Goal: Task Accomplishment & Management: Use online tool/utility

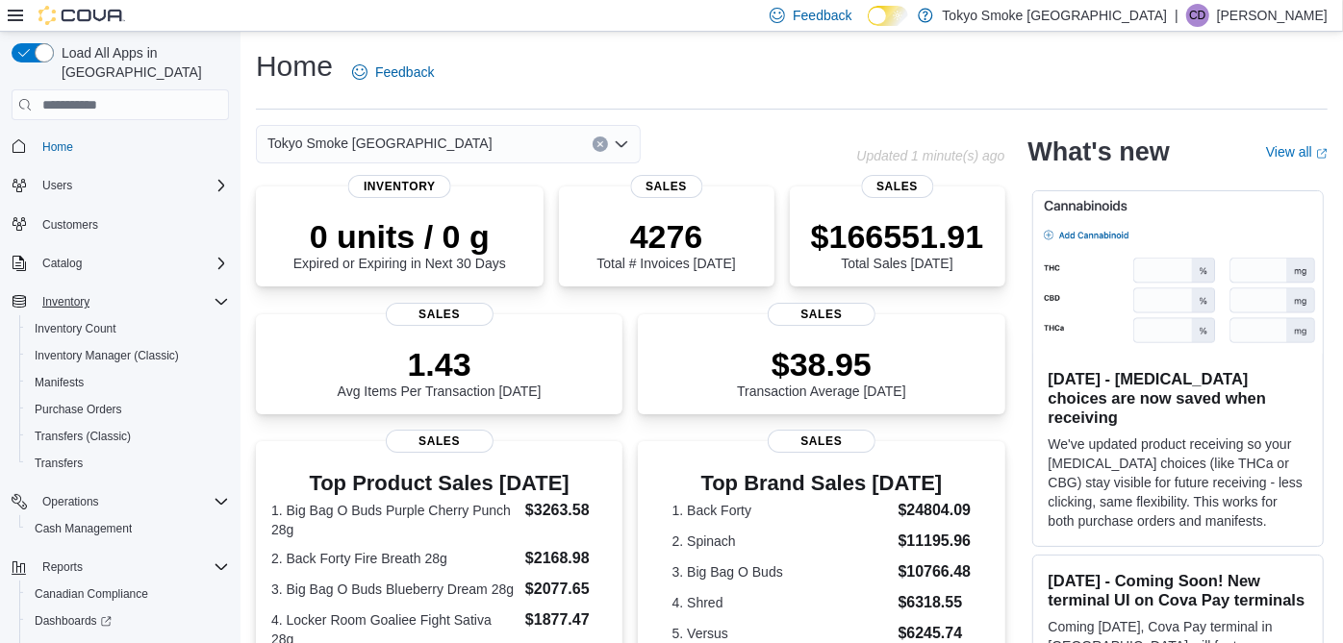
scroll to position [78, 0]
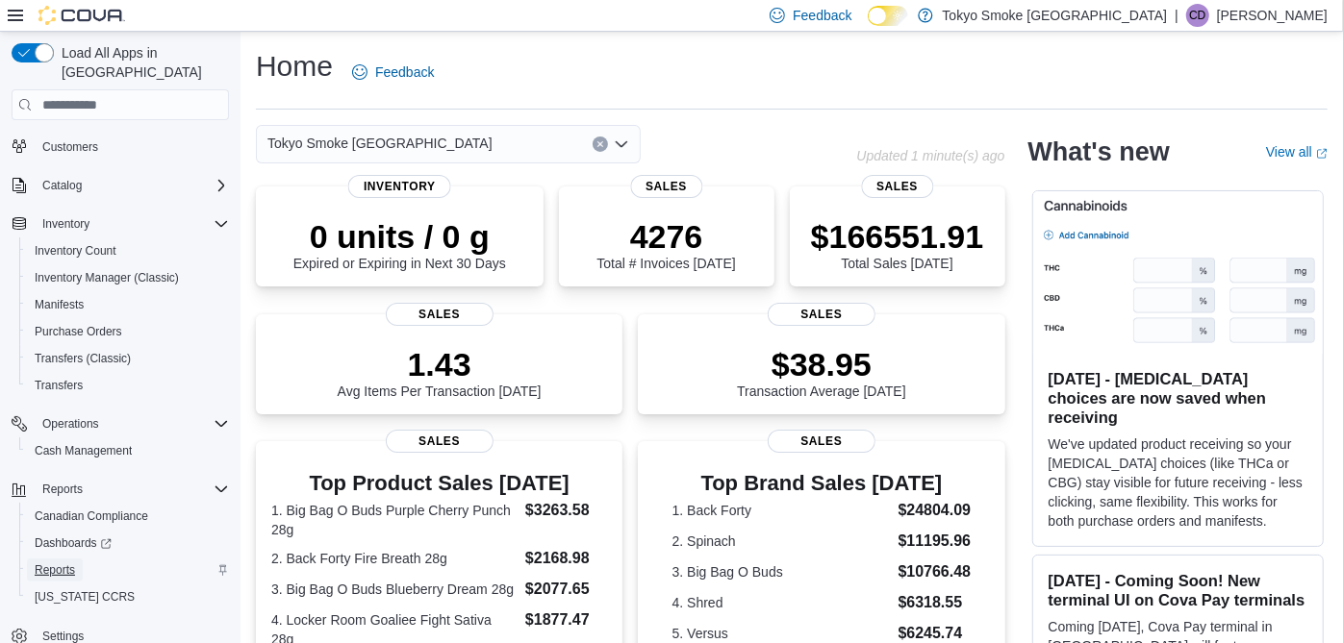
click at [62, 563] on span "Reports" at bounding box center [55, 570] width 40 height 15
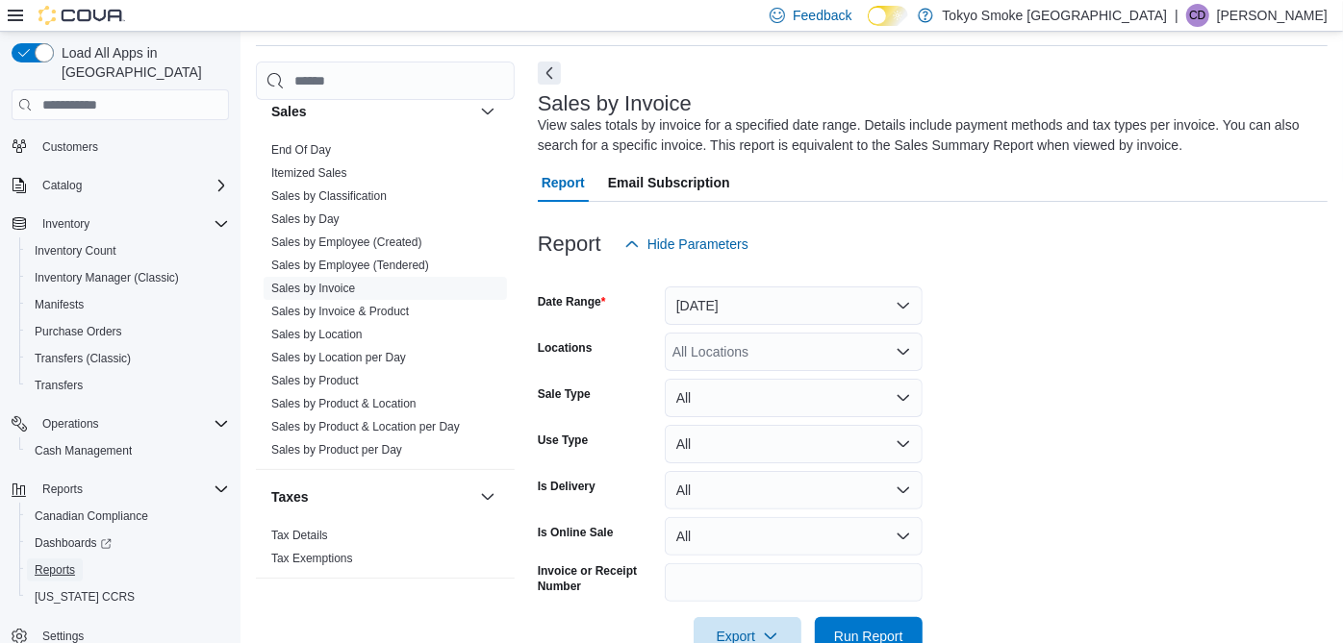
scroll to position [1276, 0]
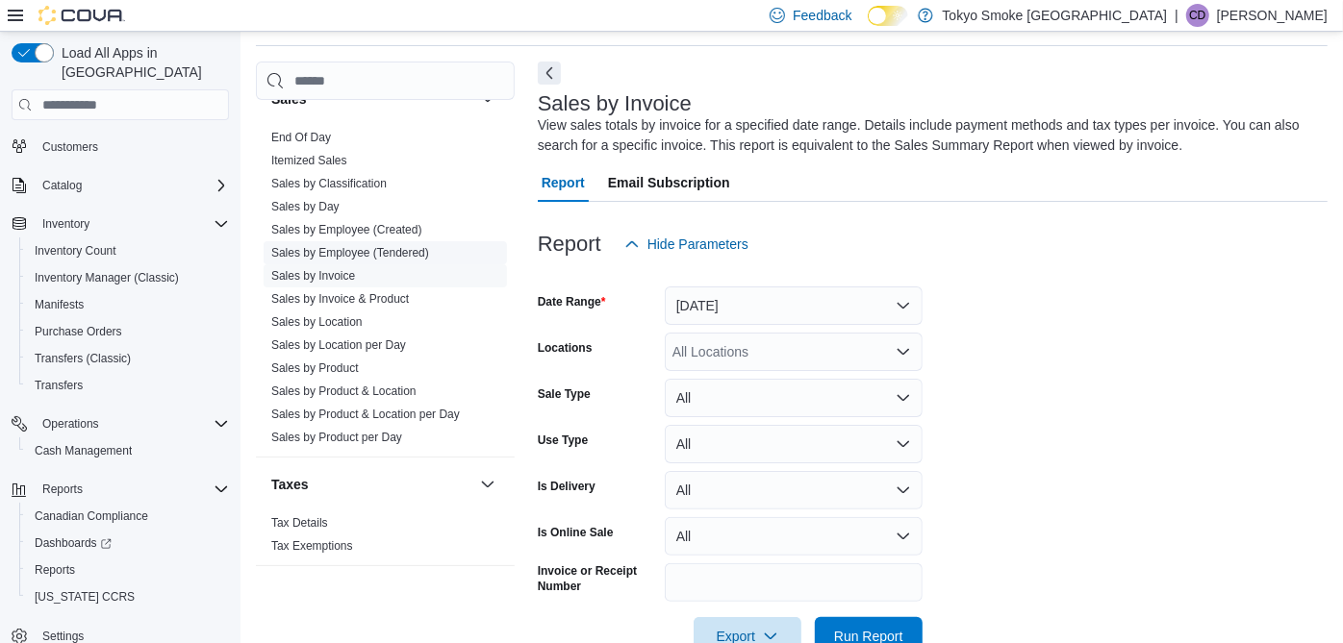
click at [391, 246] on link "Sales by Employee (Tendered)" at bounding box center [350, 252] width 158 height 13
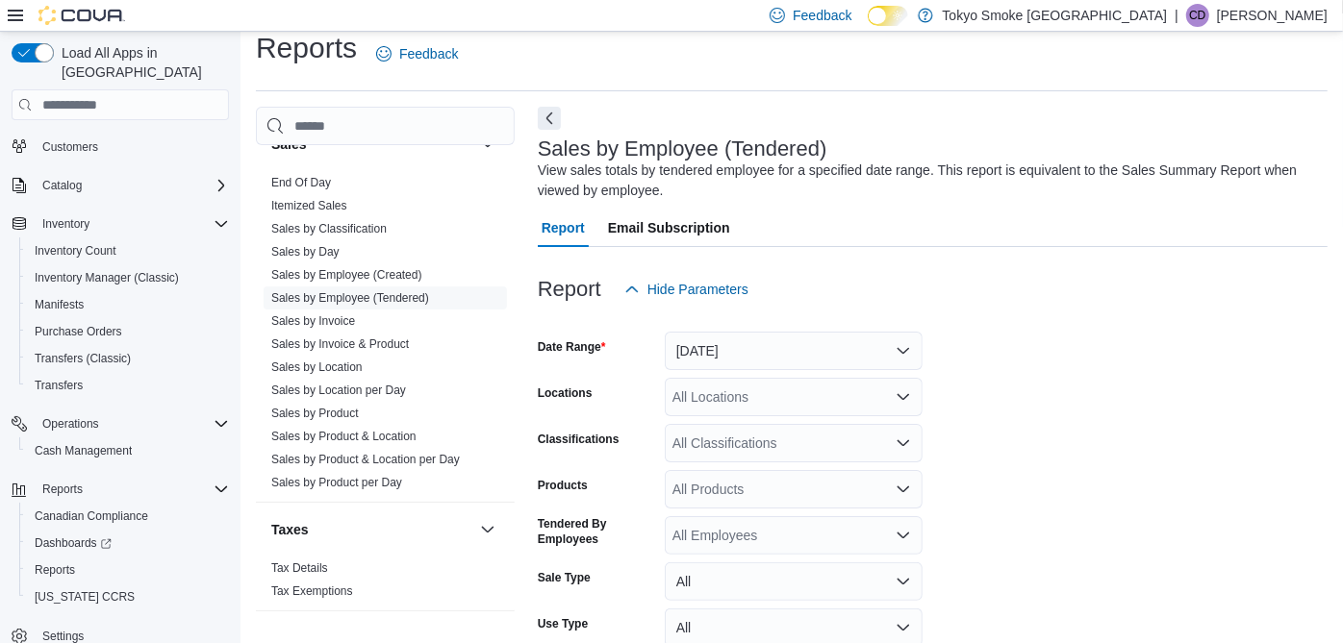
scroll to position [63, 0]
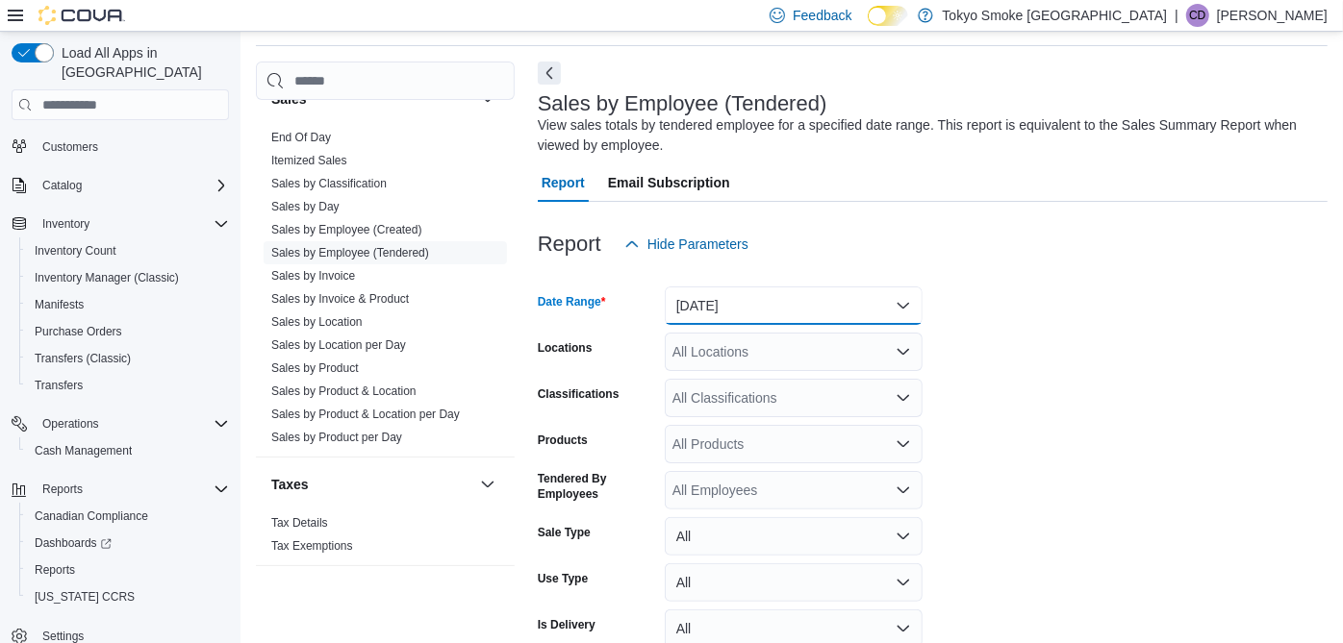
click at [855, 317] on button "[DATE]" at bounding box center [794, 306] width 258 height 38
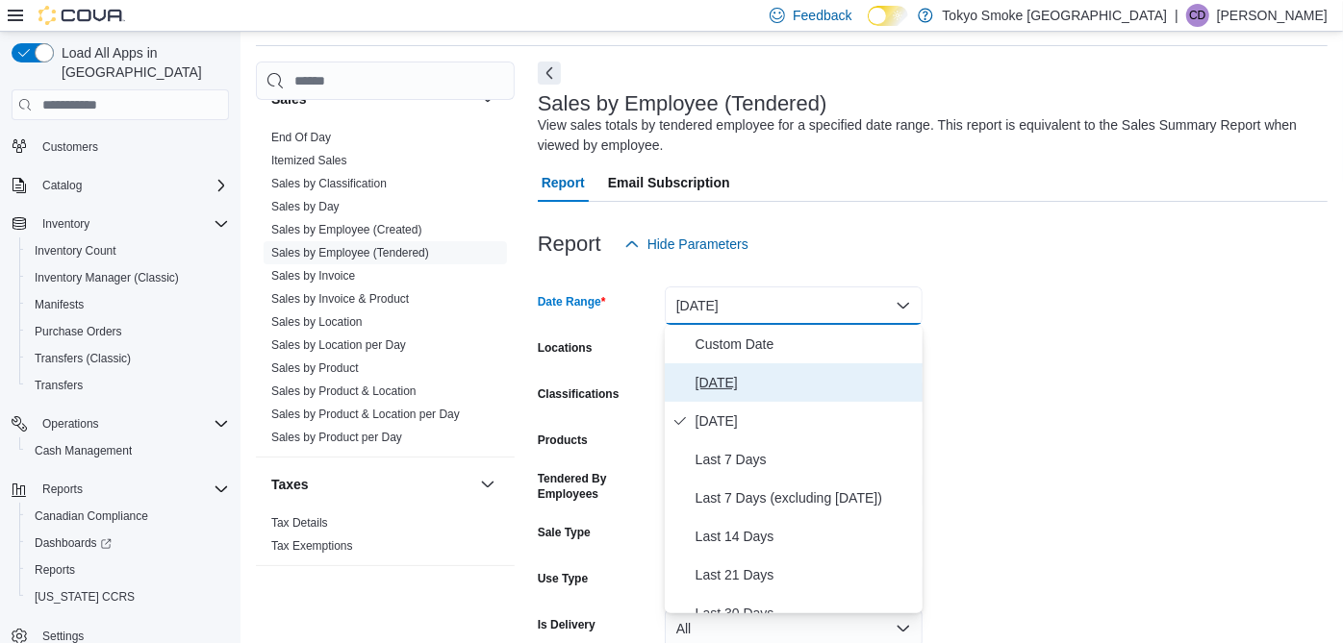
click at [769, 389] on span "[DATE]" at bounding box center [804, 382] width 219 height 23
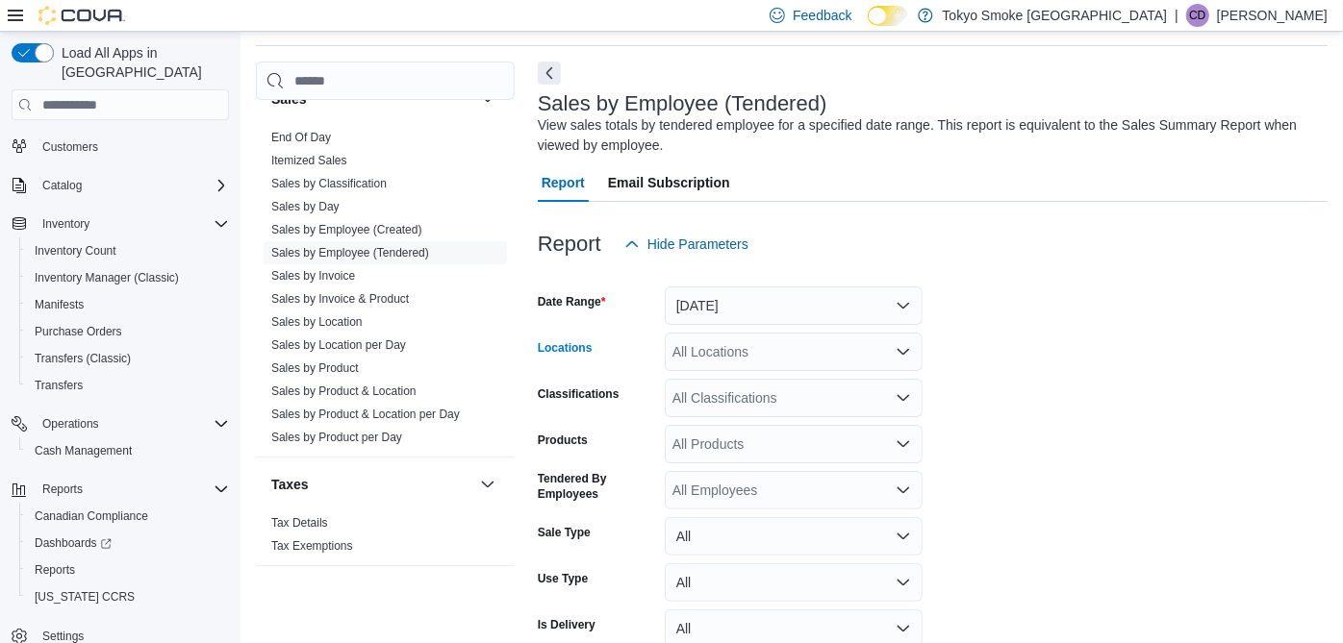
click at [783, 343] on div "All Locations" at bounding box center [794, 352] width 258 height 38
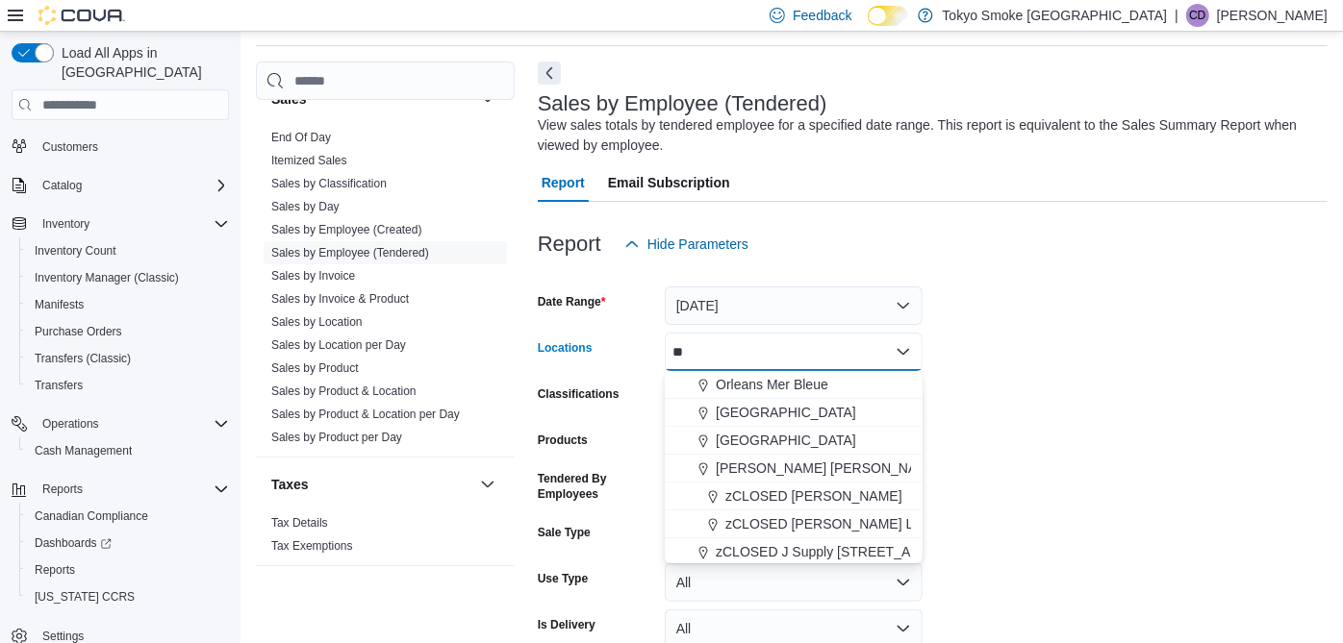
type input "***"
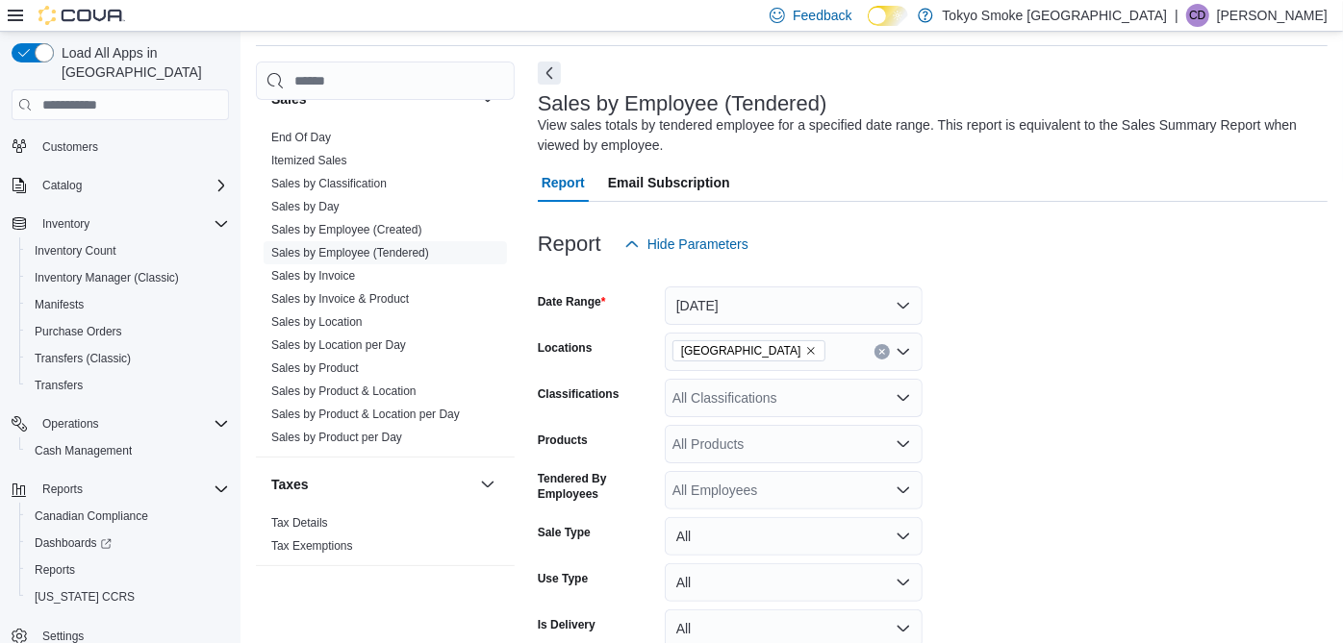
click at [1032, 412] on form "Date Range [DATE] Locations [GEOGRAPHIC_DATA] Memorial Classifications All Clas…" at bounding box center [933, 483] width 790 height 439
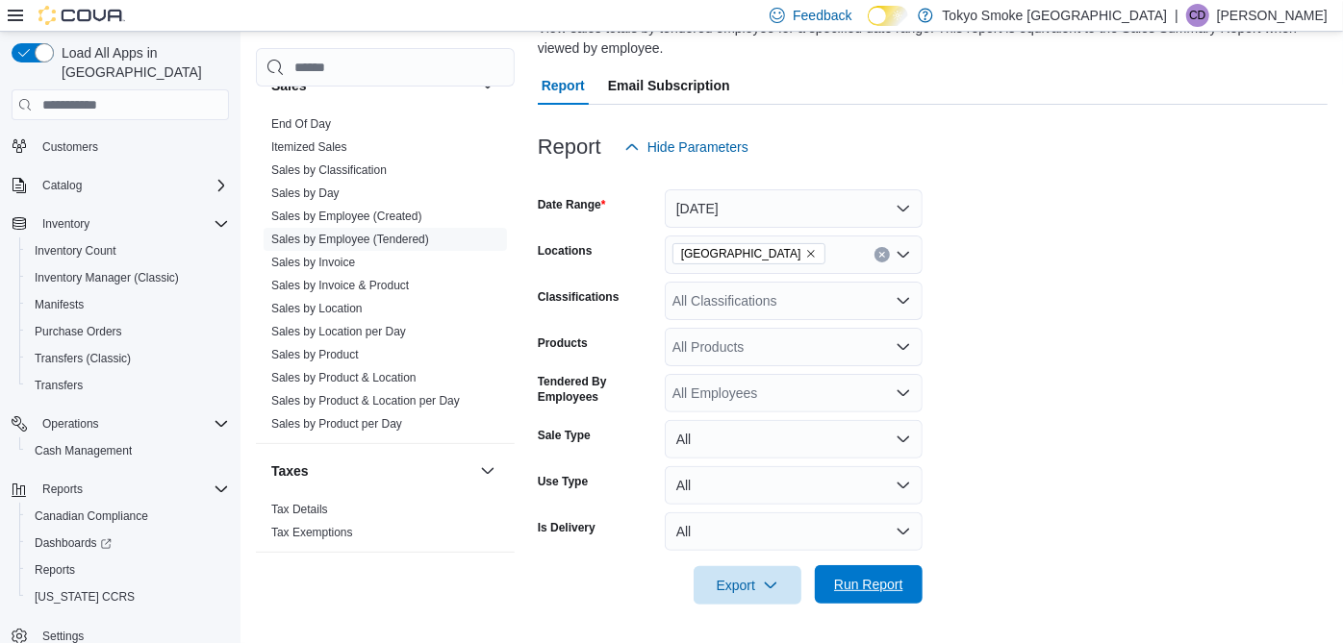
click at [822, 575] on button "Run Report" at bounding box center [869, 584] width 108 height 38
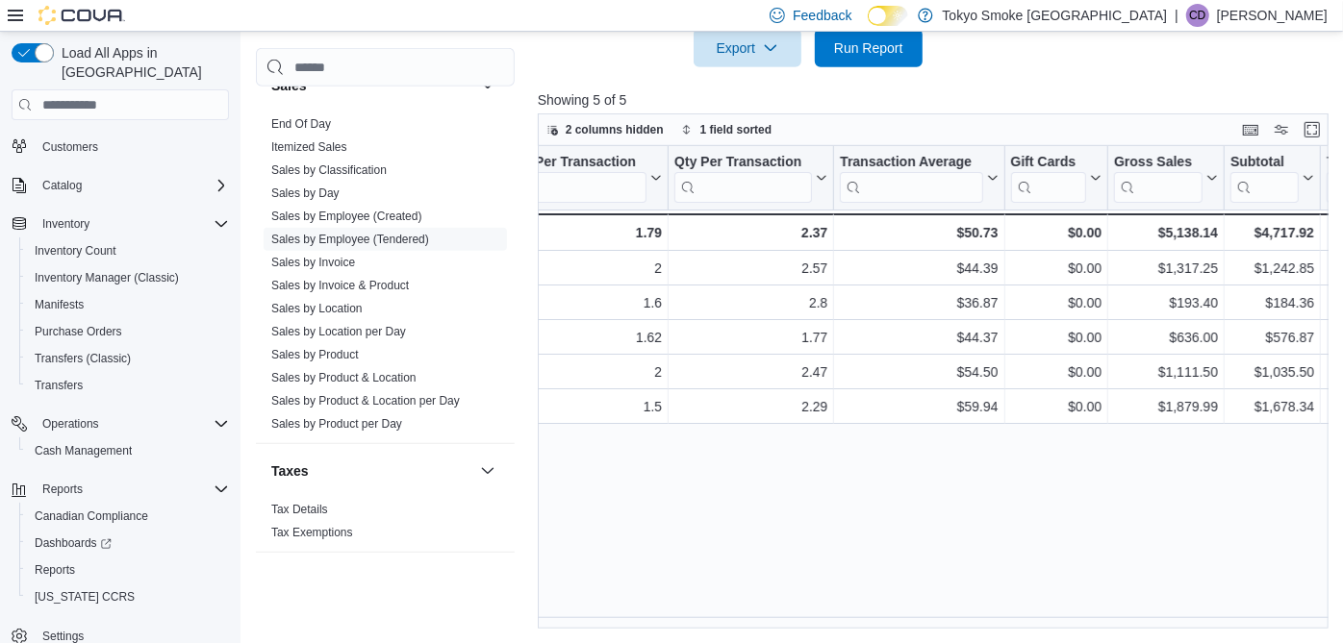
scroll to position [0, 571]
click at [348, 261] on link "Sales by Invoice" at bounding box center [313, 262] width 84 height 13
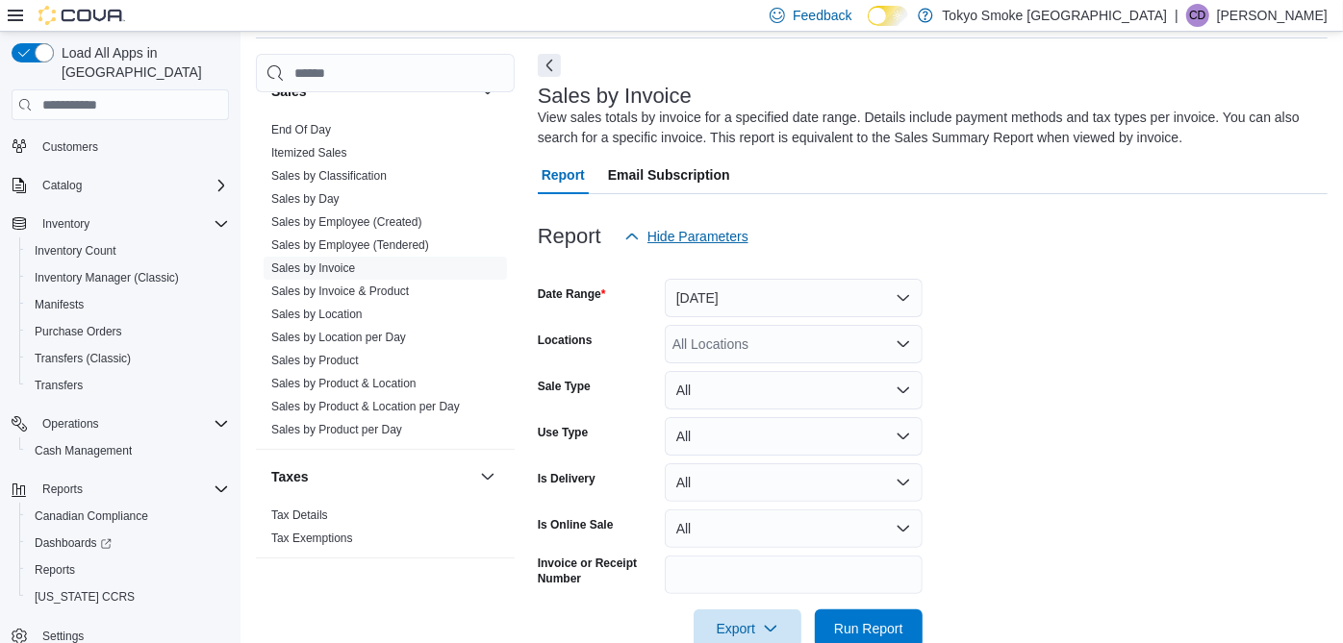
scroll to position [63, 0]
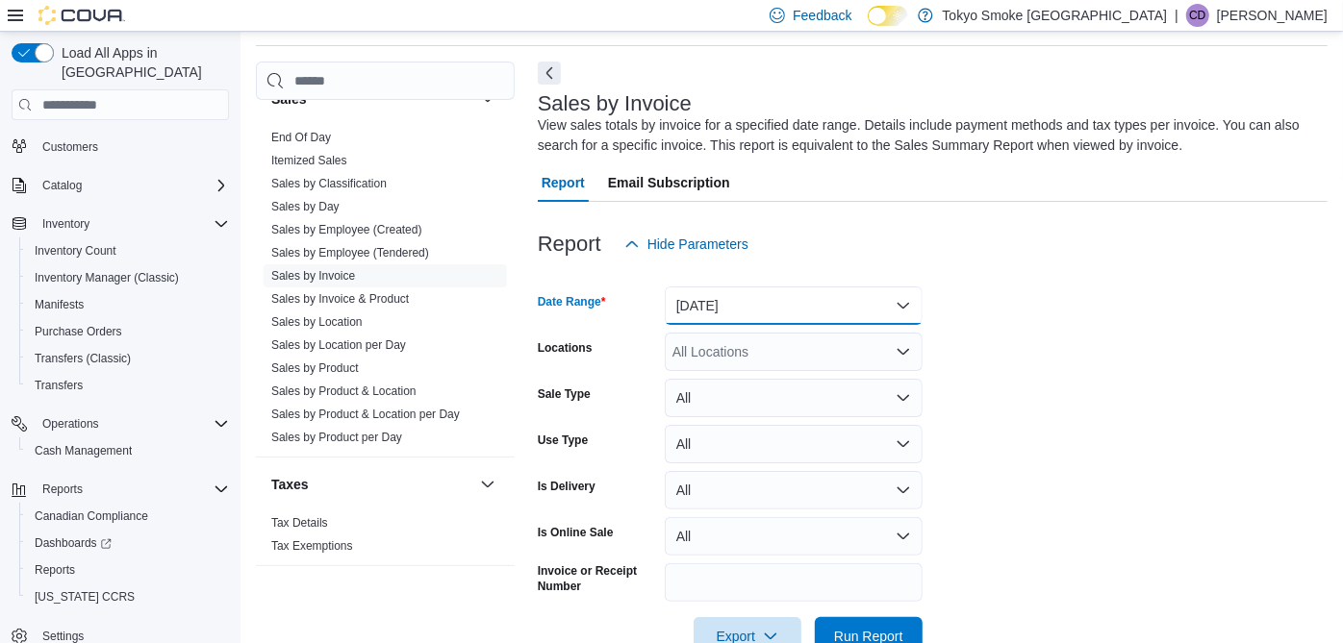
click at [851, 305] on button "[DATE]" at bounding box center [794, 306] width 258 height 38
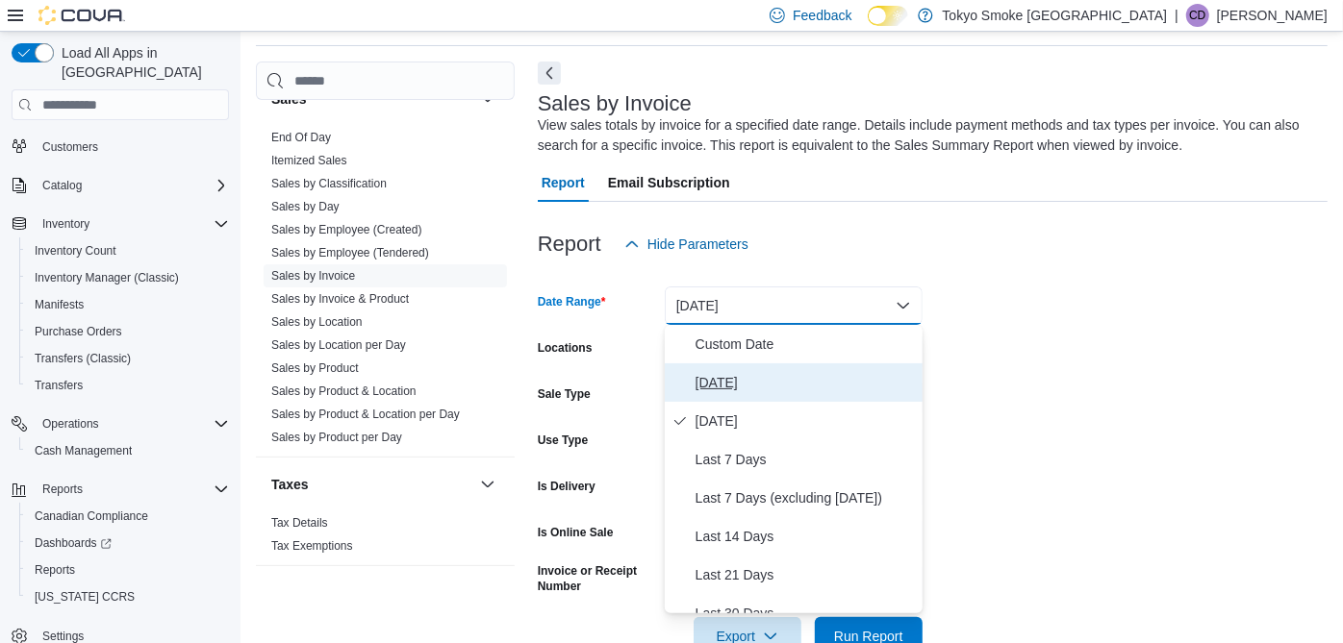
click at [722, 377] on span "[DATE]" at bounding box center [804, 382] width 219 height 23
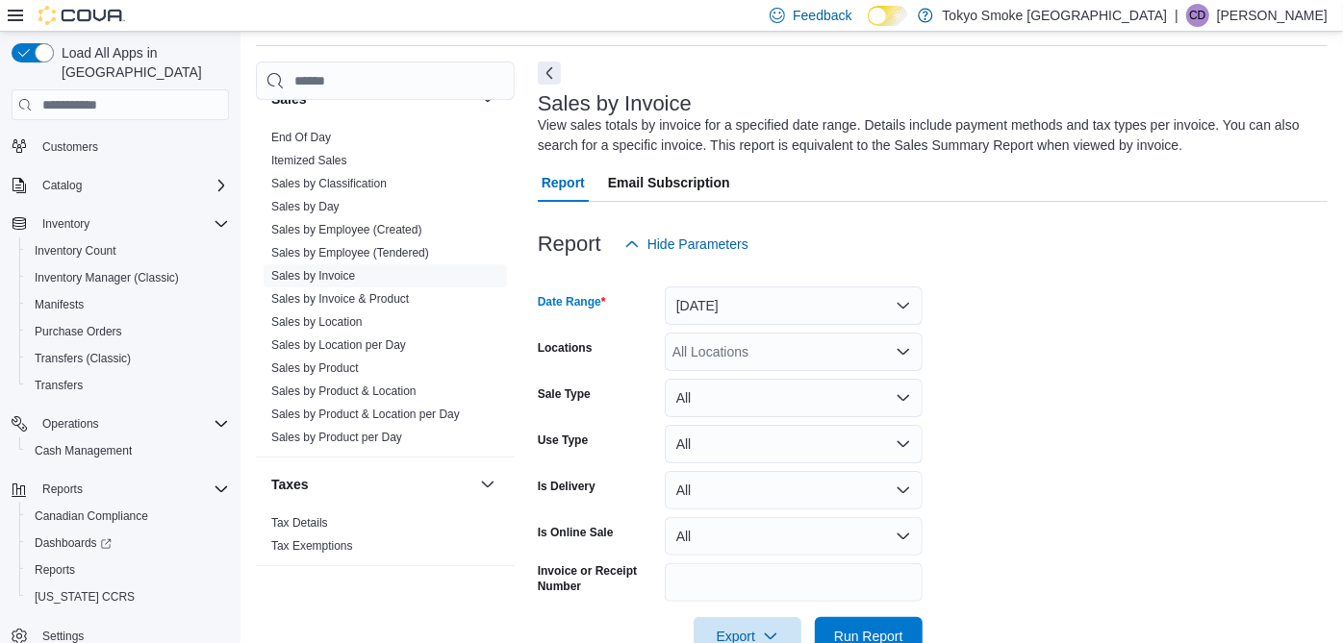
click at [745, 338] on div "All Locations" at bounding box center [794, 352] width 258 height 38
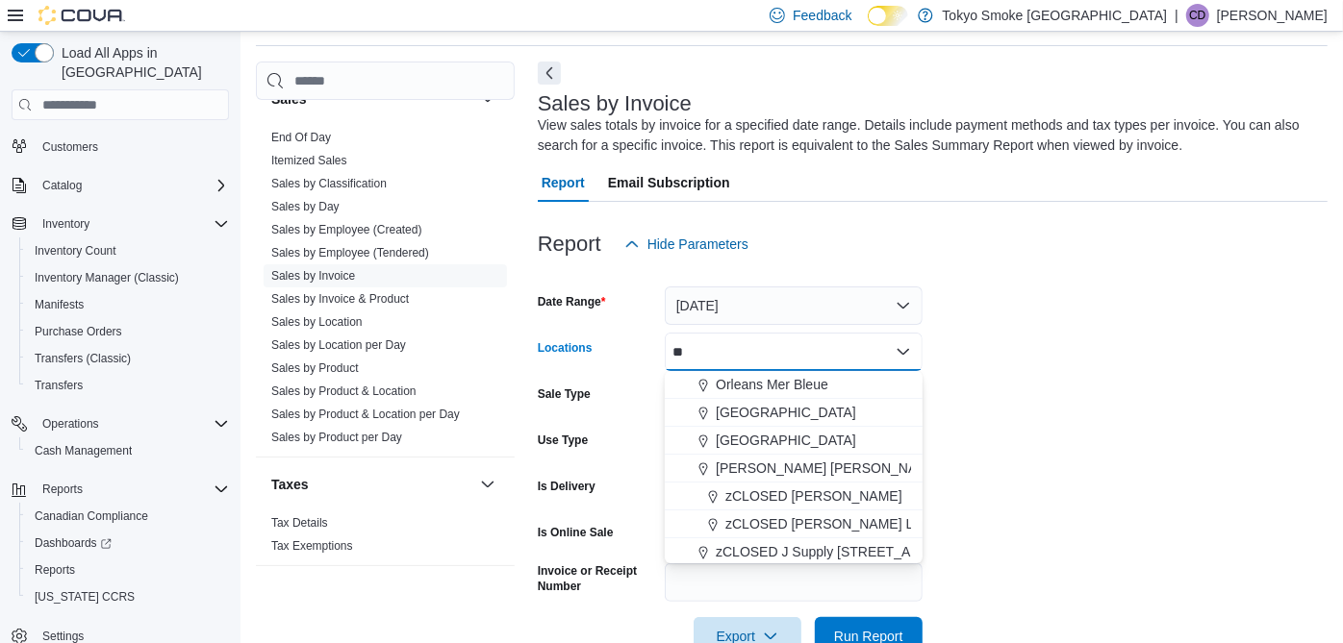
type input "***"
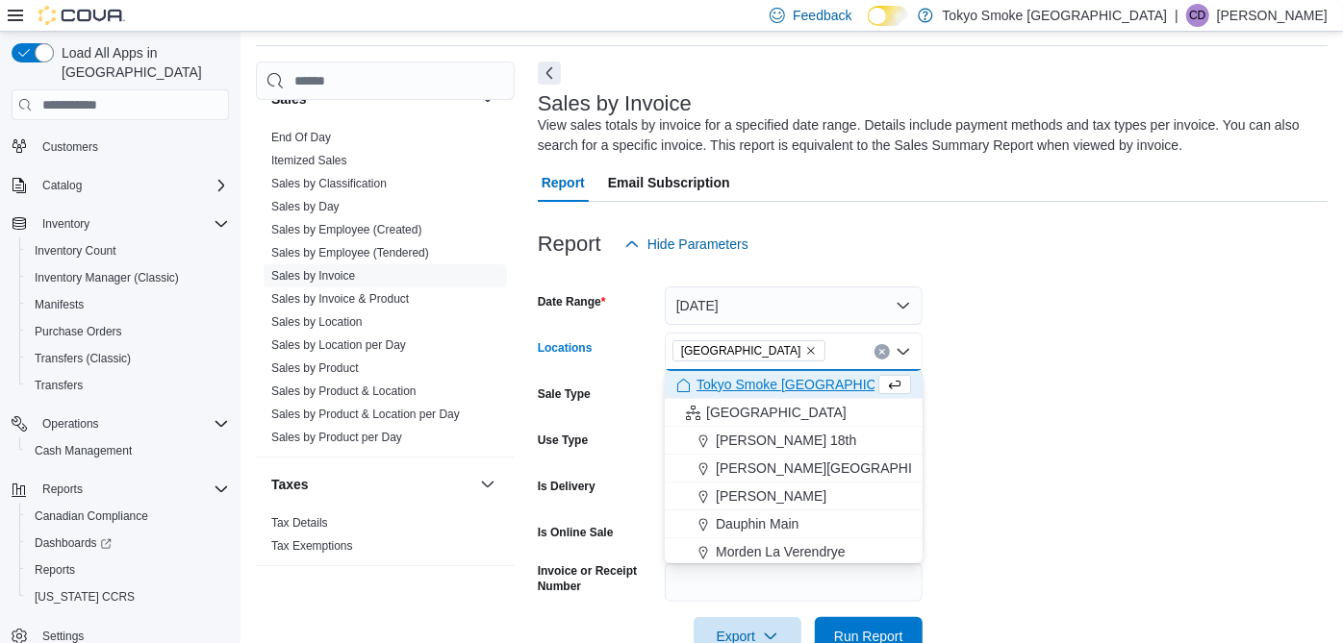
scroll to position [114, 0]
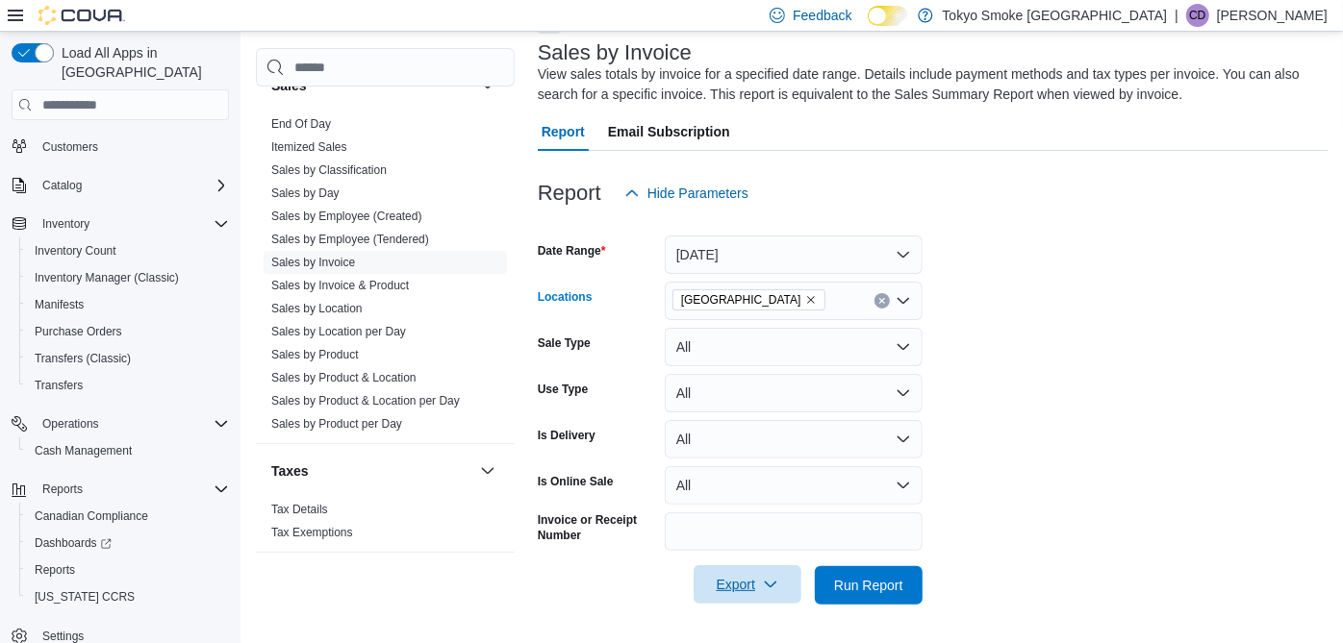
click at [729, 580] on span "Export" at bounding box center [747, 584] width 85 height 38
click at [764, 476] on span "Export to Excel" at bounding box center [750, 469] width 87 height 15
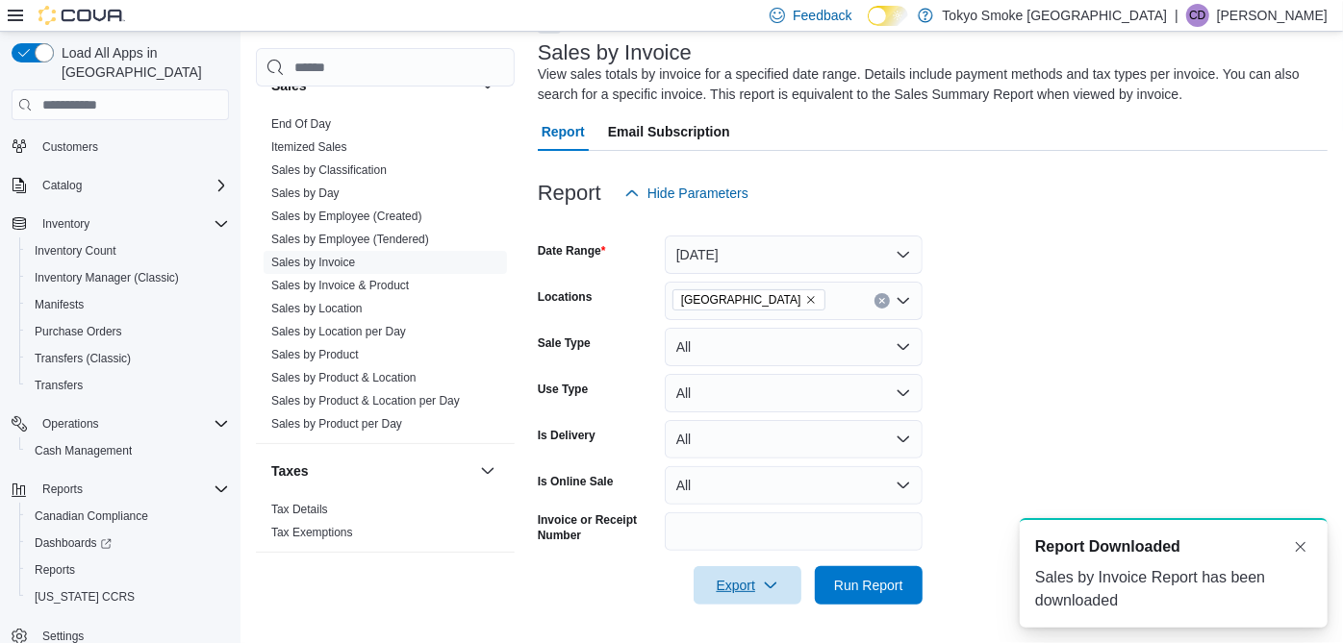
scroll to position [0, 0]
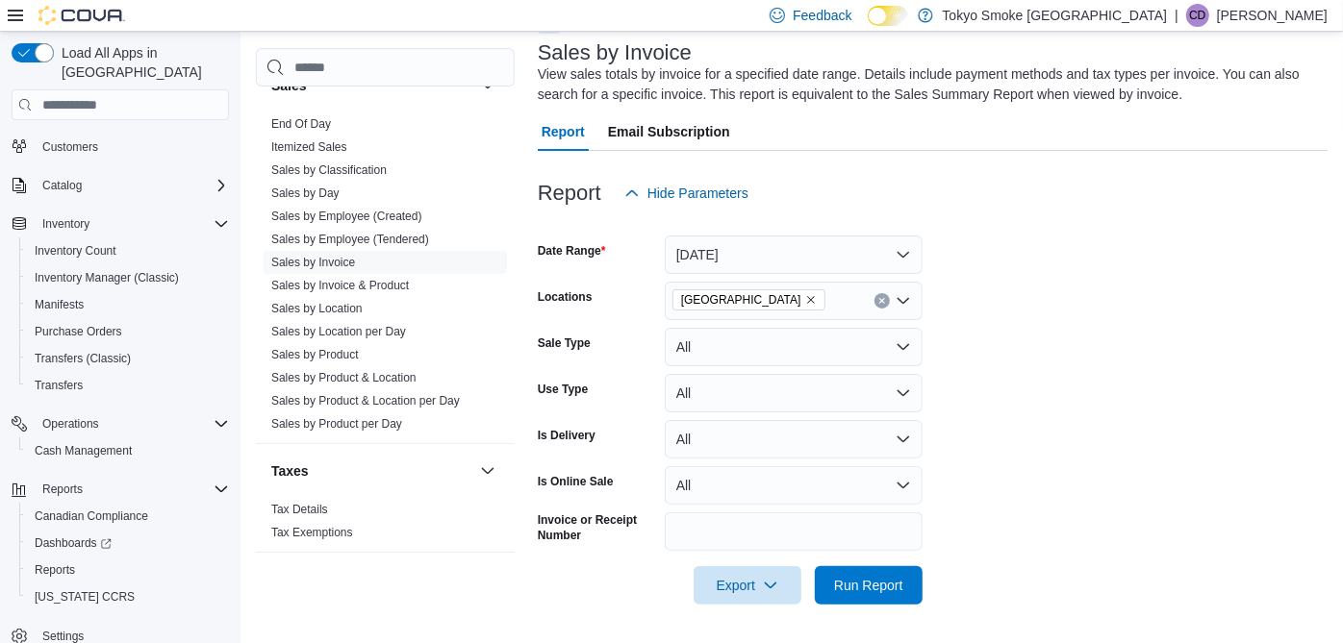
click at [1302, 24] on p "[PERSON_NAME]" at bounding box center [1272, 15] width 111 height 23
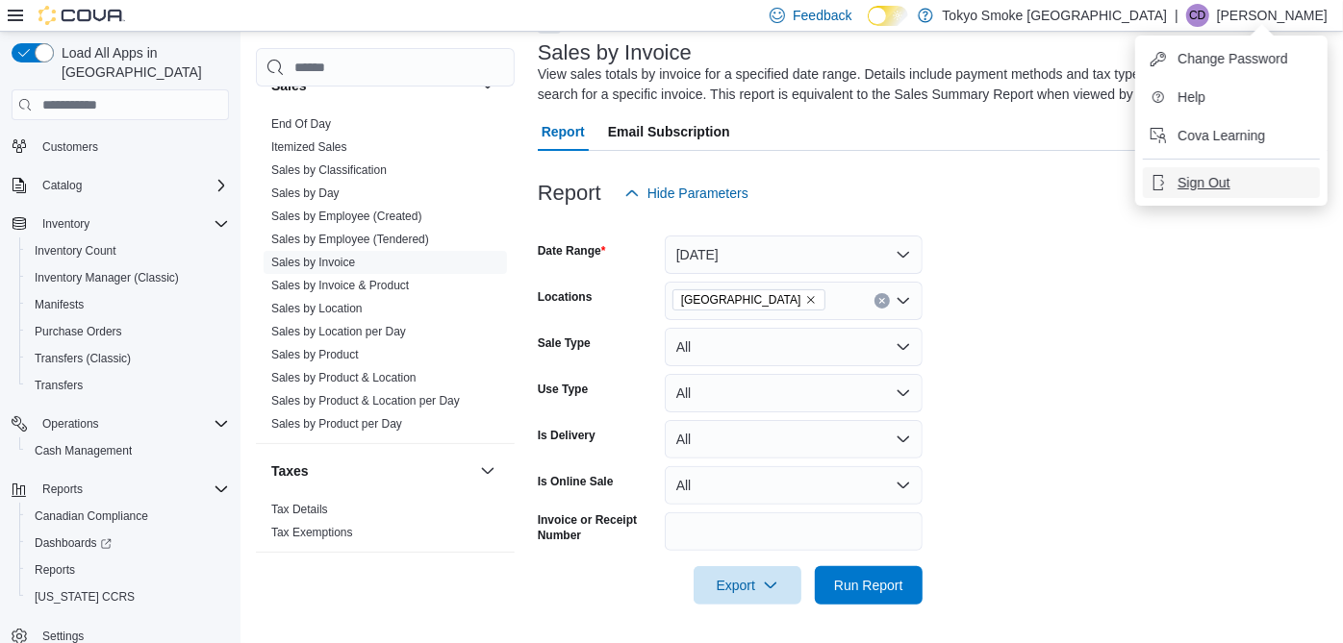
click at [1187, 187] on span "Sign Out" at bounding box center [1203, 182] width 52 height 19
